Goal: Information Seeking & Learning: Compare options

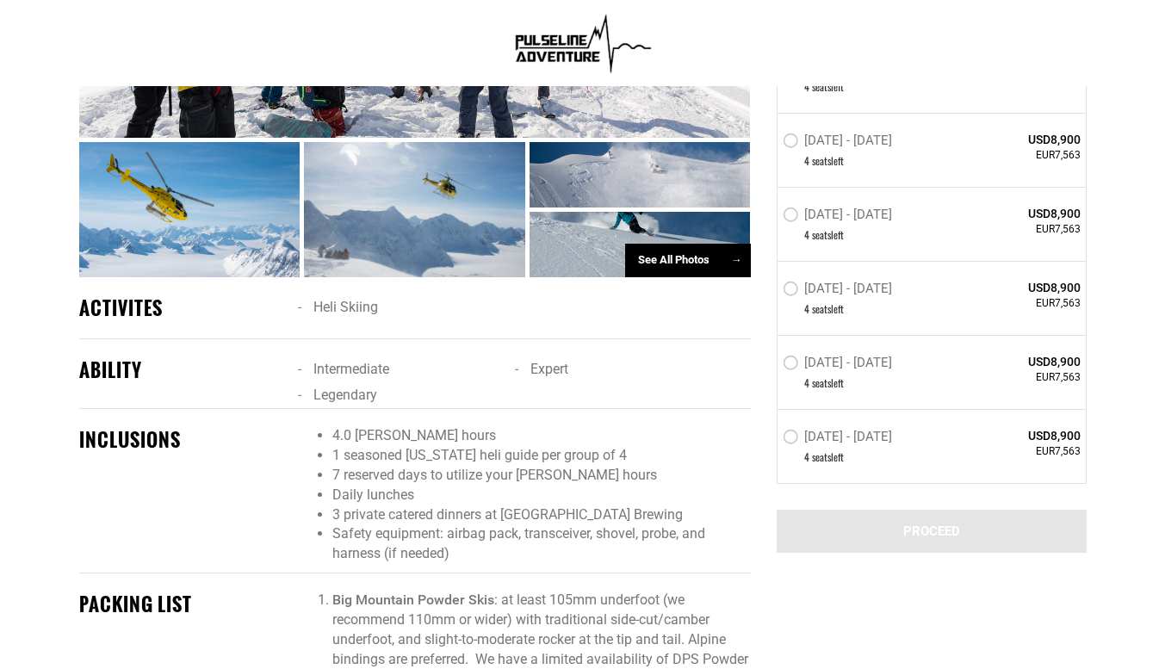
scroll to position [861, 0]
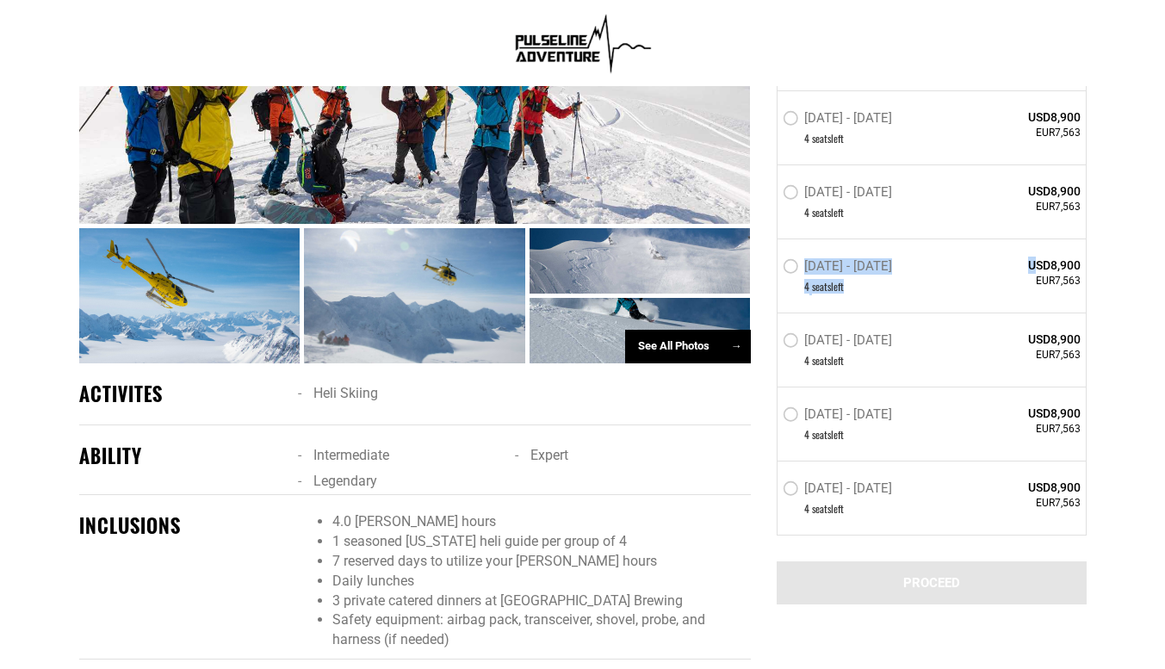
drag, startPoint x: 1033, startPoint y: 264, endPoint x: 1081, endPoint y: 288, distance: 53.9
click at [1081, 288] on div "Mar 28 - Apr 4, 2026 4 seat s left USD8,900 EUR7,563" at bounding box center [932, 276] width 308 height 74
click at [1041, 259] on span "USD8,900" at bounding box center [1019, 265] width 125 height 17
drag, startPoint x: 1028, startPoint y: 264, endPoint x: 1078, endPoint y: 284, distance: 54.1
click at [1078, 284] on div "USD8,900 EUR7,563" at bounding box center [1019, 273] width 125 height 32
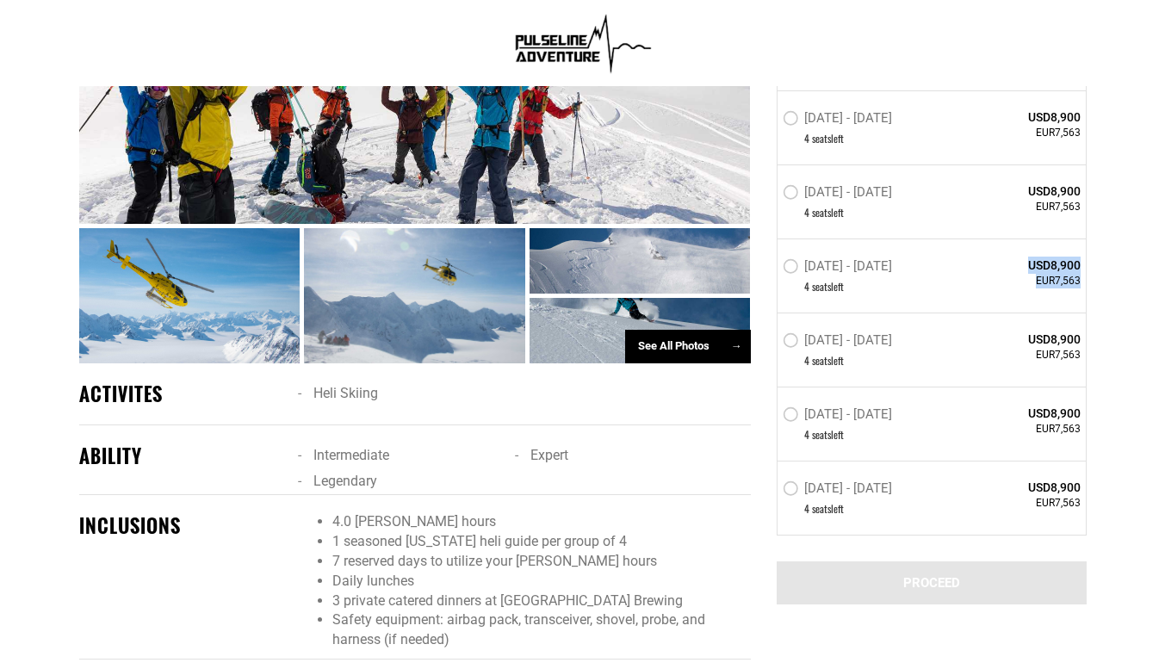
copy div "USD8,900 EUR7,563"
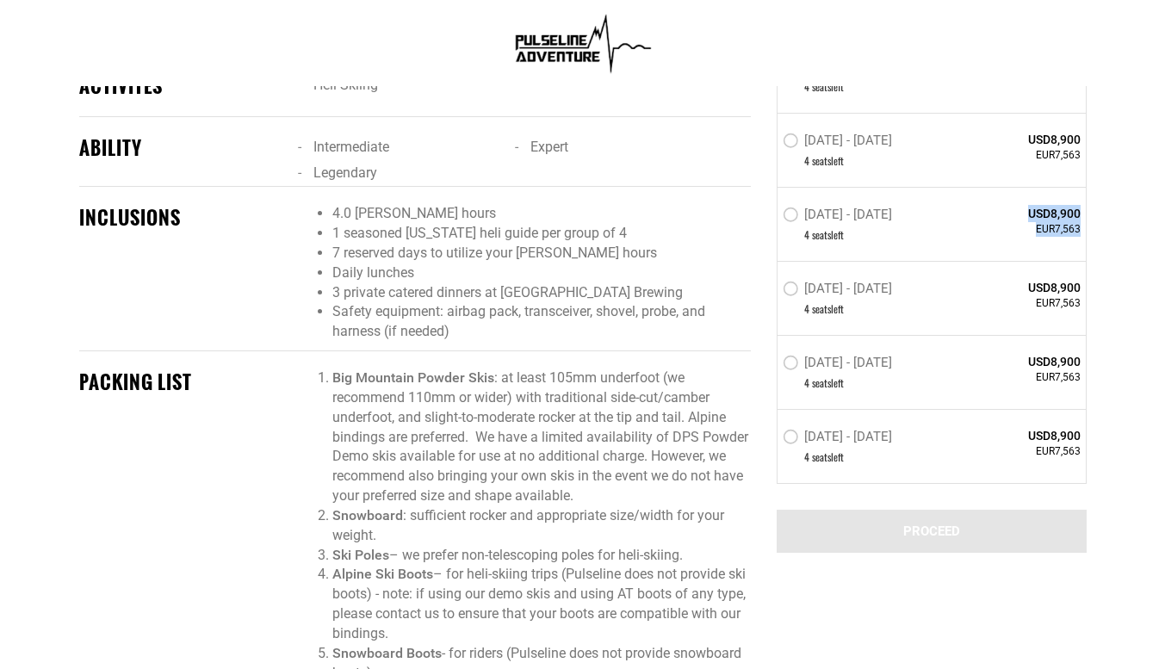
scroll to position [1120, 0]
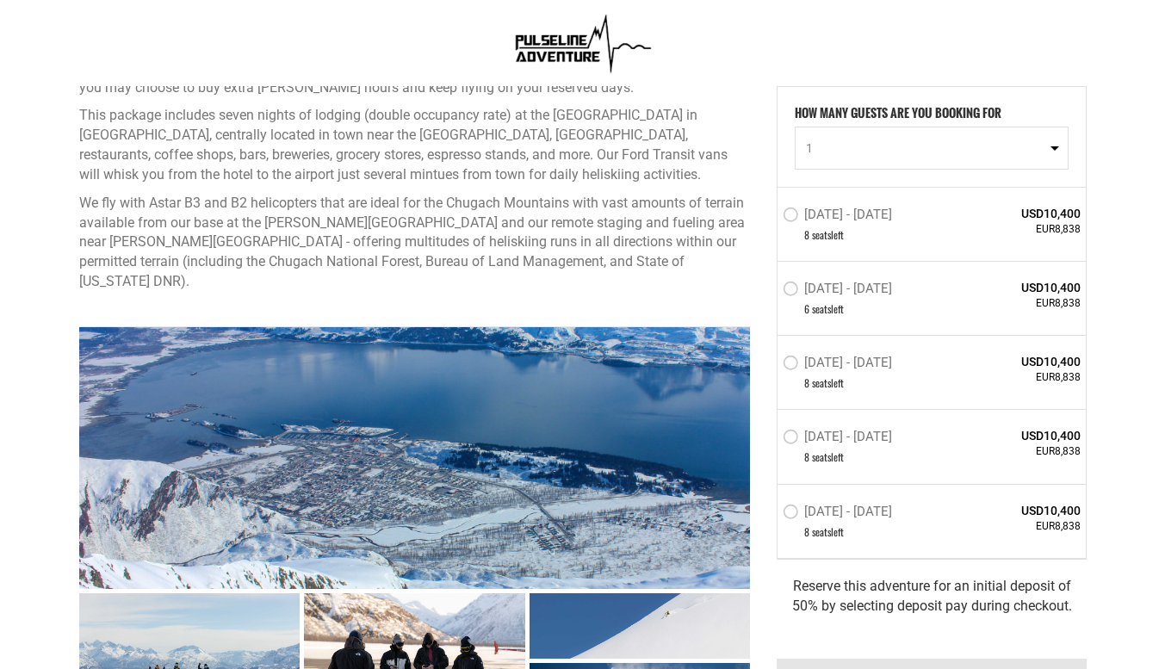
scroll to position [775, 0]
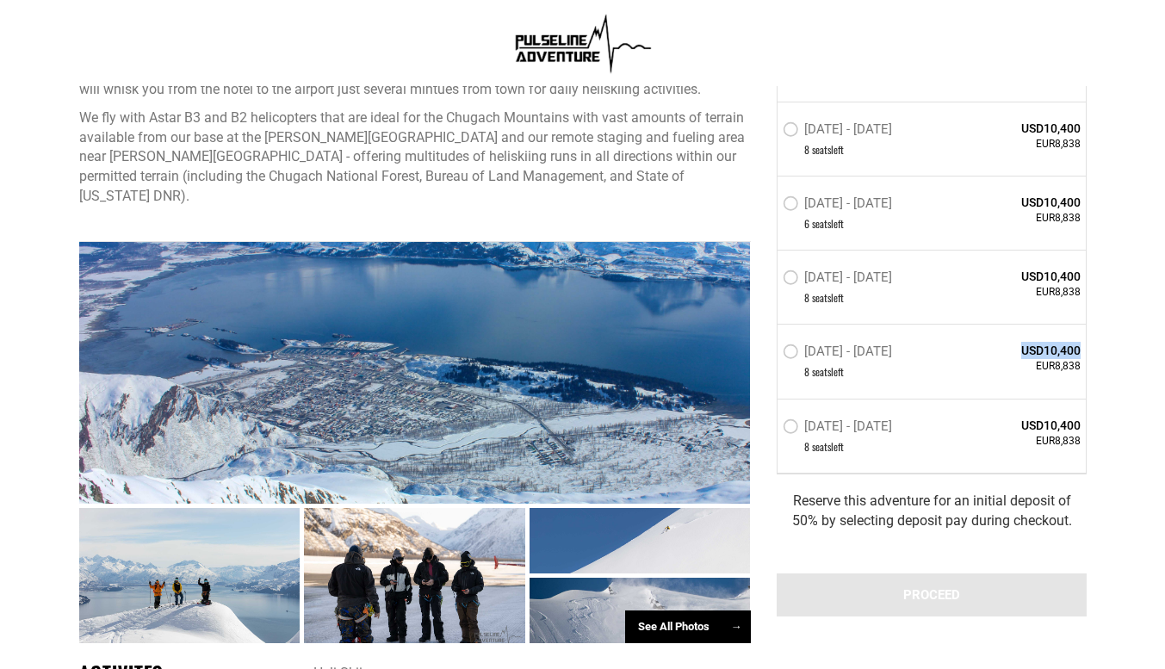
drag, startPoint x: 1022, startPoint y: 347, endPoint x: 1037, endPoint y: 359, distance: 19.0
click at [1038, 363] on div "USD10,400 EUR8,838" at bounding box center [1019, 359] width 125 height 32
click at [1029, 344] on span "USD10,400" at bounding box center [1019, 351] width 125 height 17
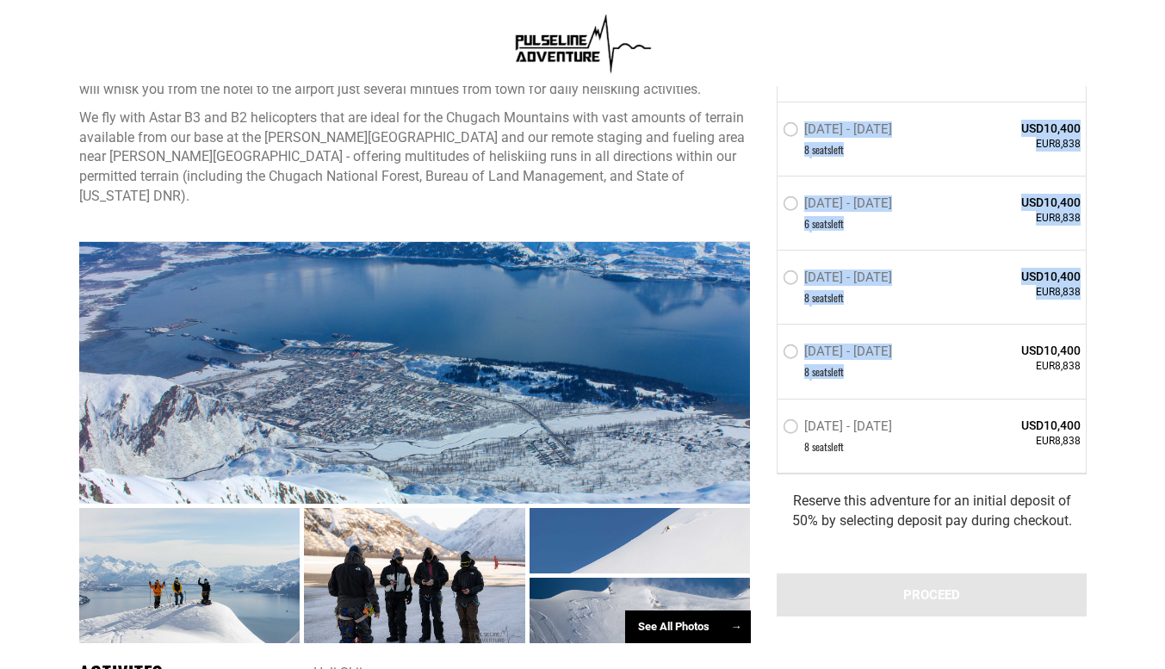
drag, startPoint x: 1022, startPoint y: 346, endPoint x: 1088, endPoint y: 372, distance: 71.2
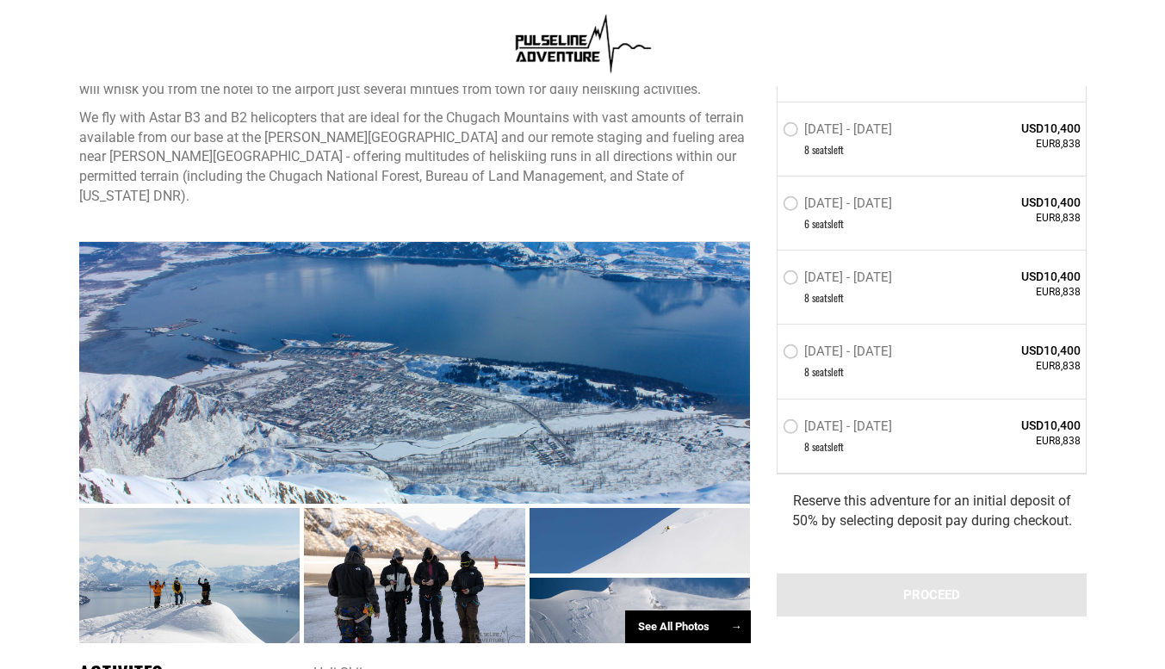
click at [1055, 354] on span "USD10,400" at bounding box center [1019, 351] width 125 height 17
drag, startPoint x: 1022, startPoint y: 348, endPoint x: 1081, endPoint y: 362, distance: 61.0
click at [1081, 362] on div "USD10,400 EUR8,838" at bounding box center [1019, 359] width 125 height 32
copy div "USD10,400 EUR8,838"
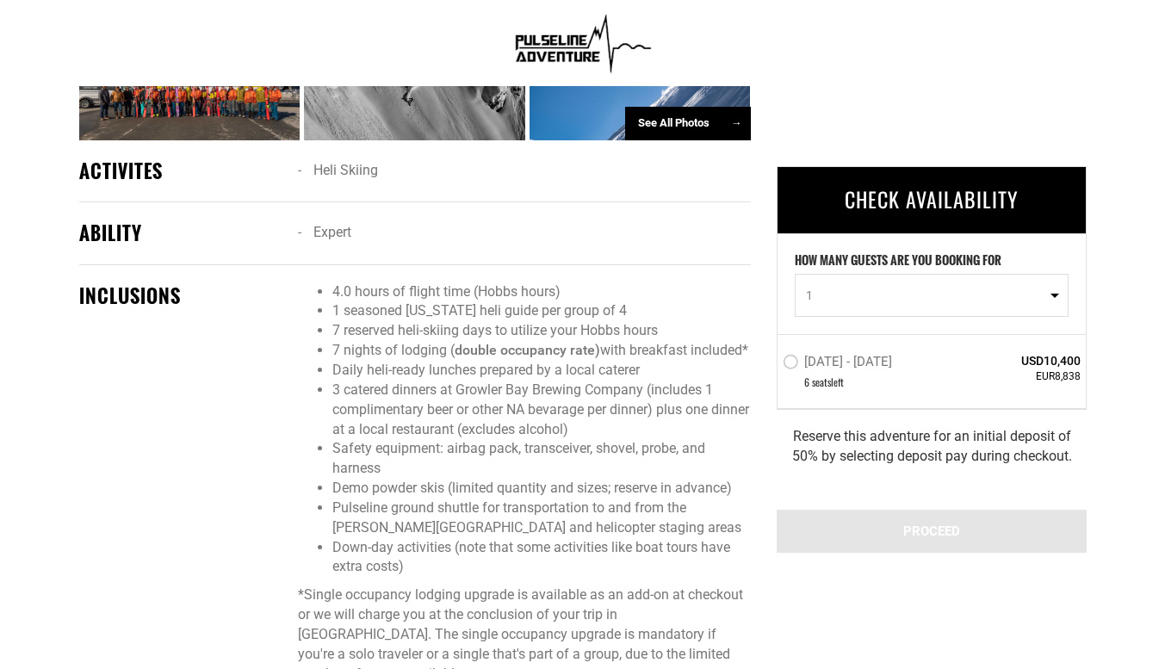
scroll to position [1292, 0]
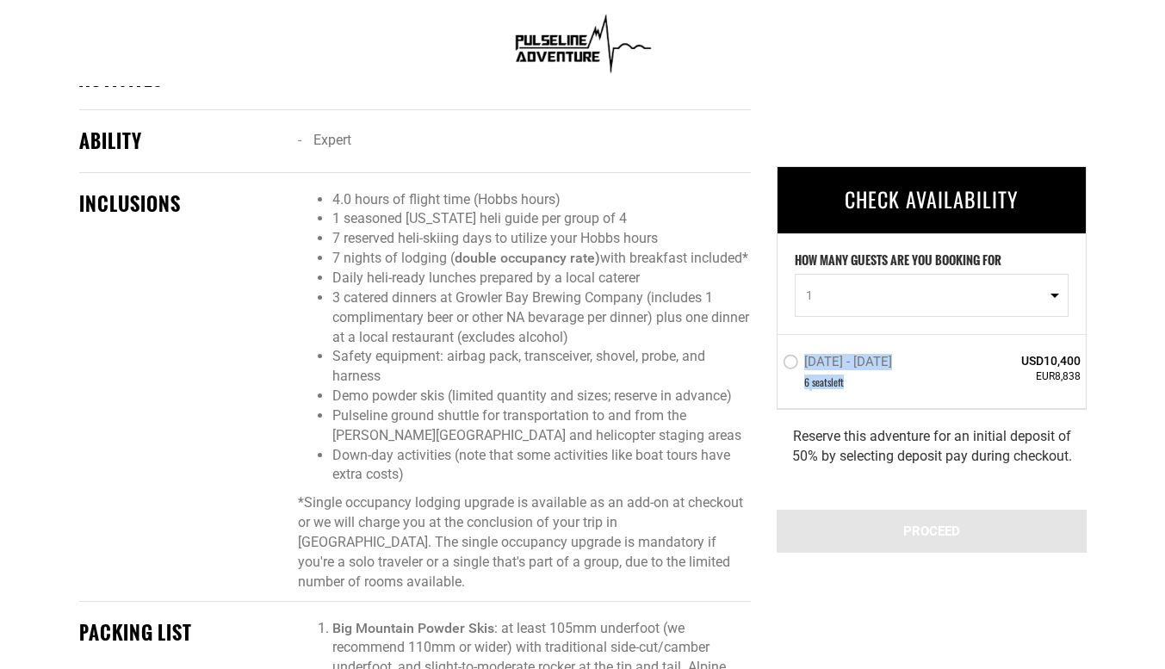
drag, startPoint x: 1024, startPoint y: 360, endPoint x: 1046, endPoint y: 377, distance: 27.6
click at [1085, 385] on div "[DATE] - [DATE] 6 seat s left USD10,400 EUR8,838" at bounding box center [932, 371] width 308 height 74
click at [1045, 377] on span "EUR8,838" at bounding box center [1019, 377] width 125 height 15
drag, startPoint x: 1023, startPoint y: 359, endPoint x: 1086, endPoint y: 380, distance: 66.2
click at [1084, 382] on div "[DATE] - [DATE] 6 seat s left USD10,400 EUR8,838" at bounding box center [932, 371] width 308 height 74
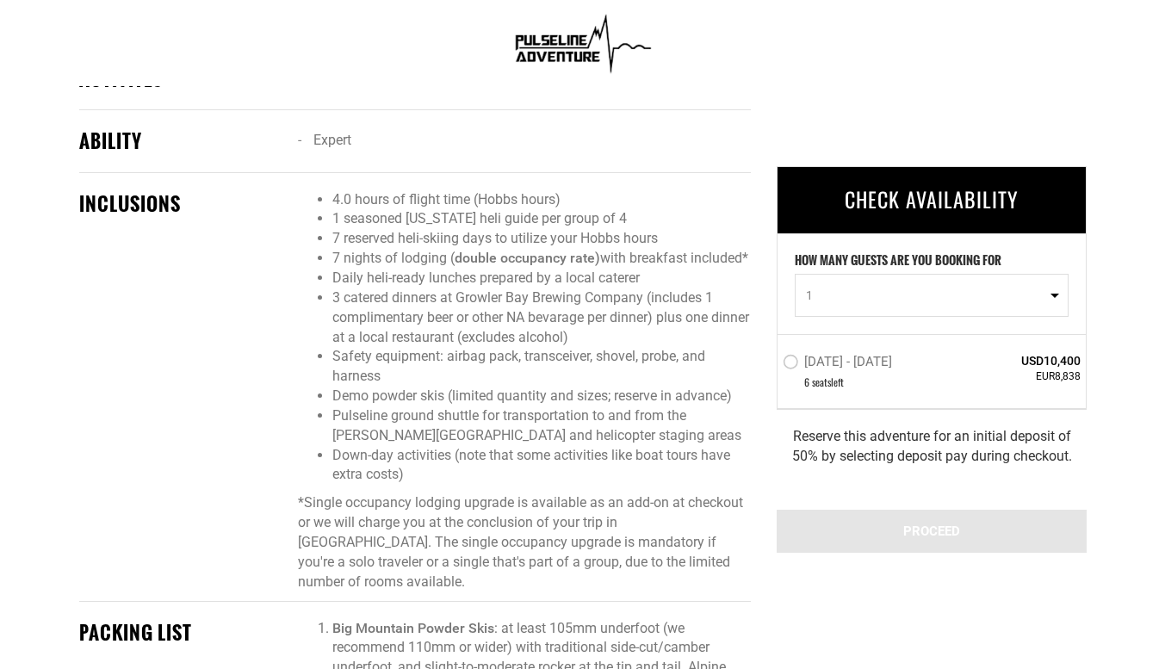
click at [1053, 371] on span "EUR8,838" at bounding box center [1019, 377] width 125 height 15
drag, startPoint x: 1023, startPoint y: 360, endPoint x: 1078, endPoint y: 375, distance: 57.0
click at [1078, 375] on div "USD10,400 EUR8,838" at bounding box center [1019, 368] width 125 height 32
copy div "USD10,400 EUR8,838"
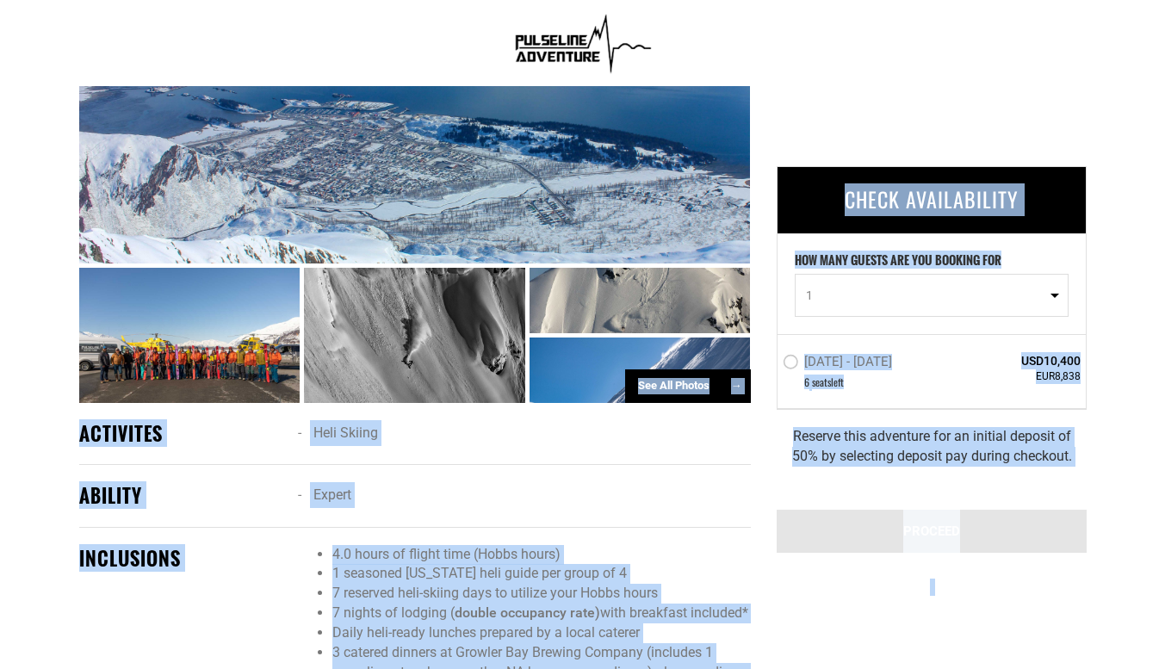
scroll to position [0, 0]
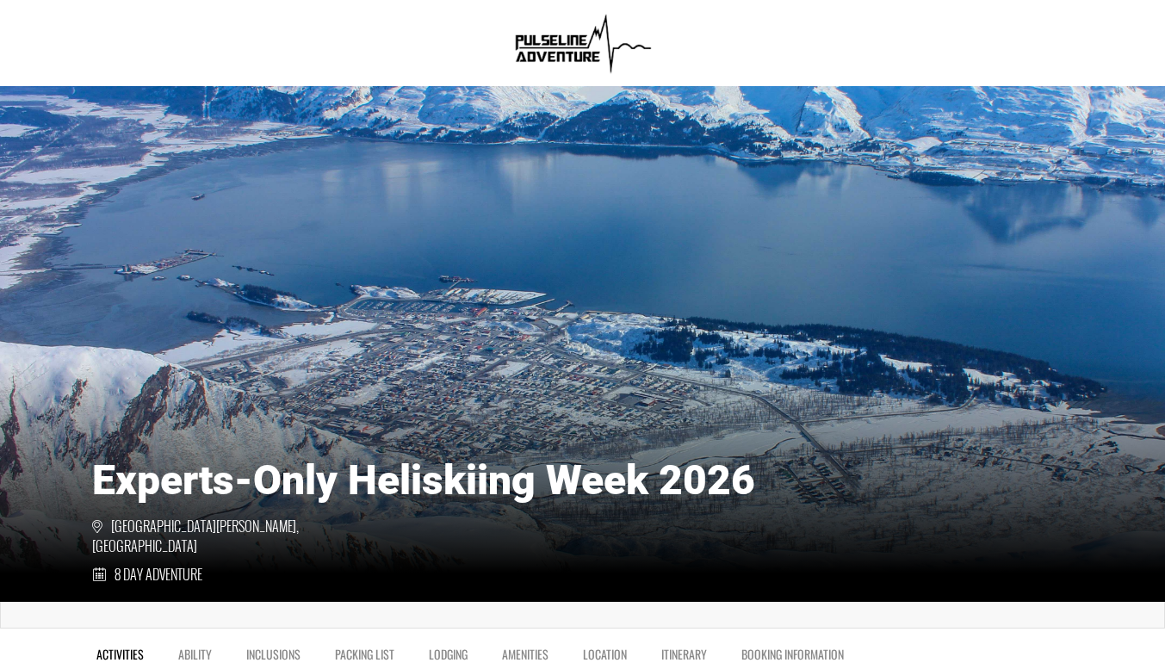
click at [76, 0] on html "Experts-Only Heliskiing Week 2026 [GEOGRAPHIC_DATA], [GEOGRAPHIC_DATA], [GEOGRA…" at bounding box center [582, 334] width 1165 height 669
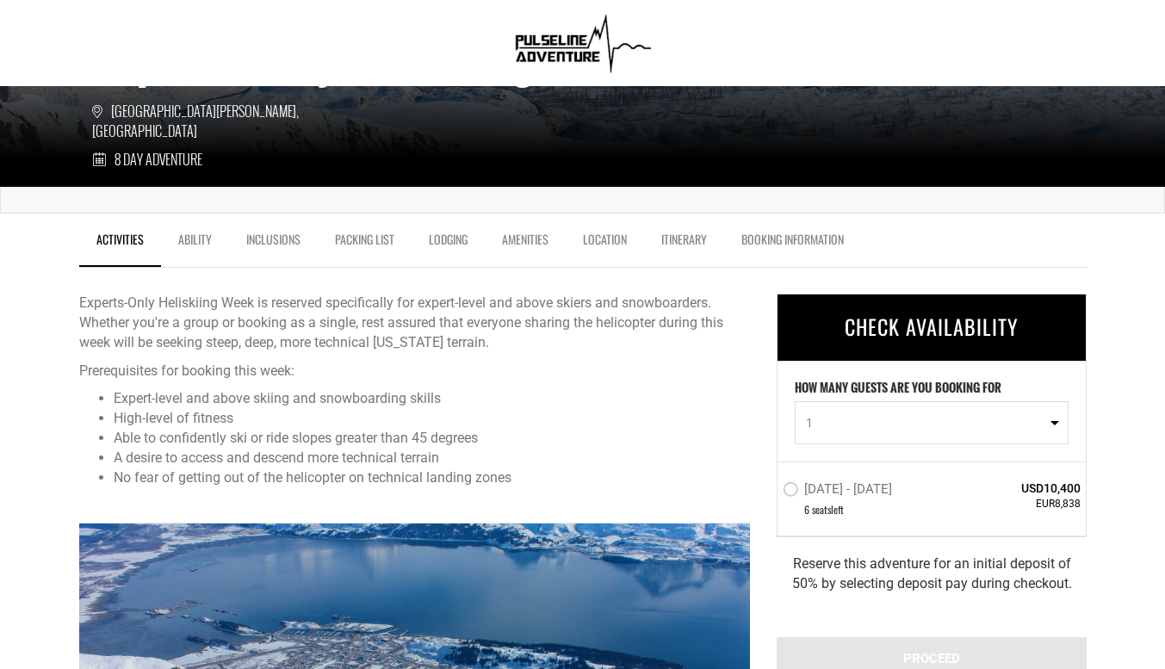
scroll to position [517, 0]
